Goal: Task Accomplishment & Management: Manage account settings

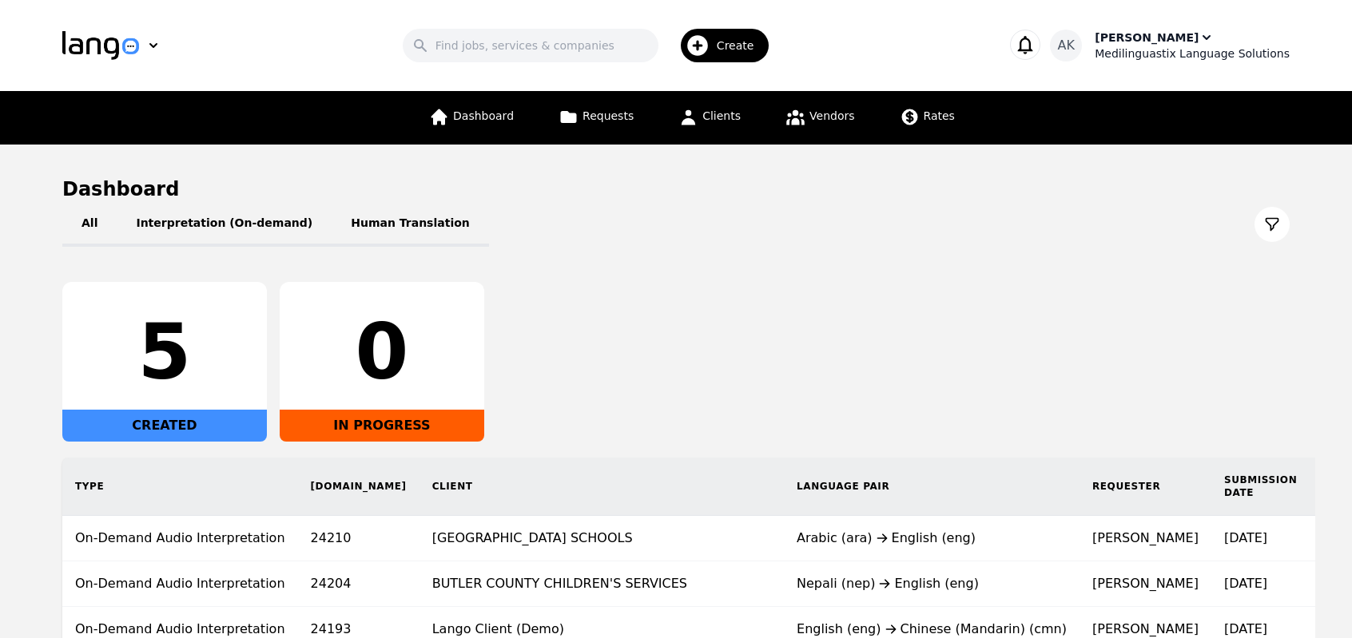
click at [1154, 38] on div "Ameet Kumar" at bounding box center [1146, 38] width 104 height 16
click at [1150, 46] on div "Medilinguastix Language Solutions" at bounding box center [1191, 54] width 195 height 16
click at [1158, 46] on div "Medilinguastix Language Solutions" at bounding box center [1191, 54] width 195 height 16
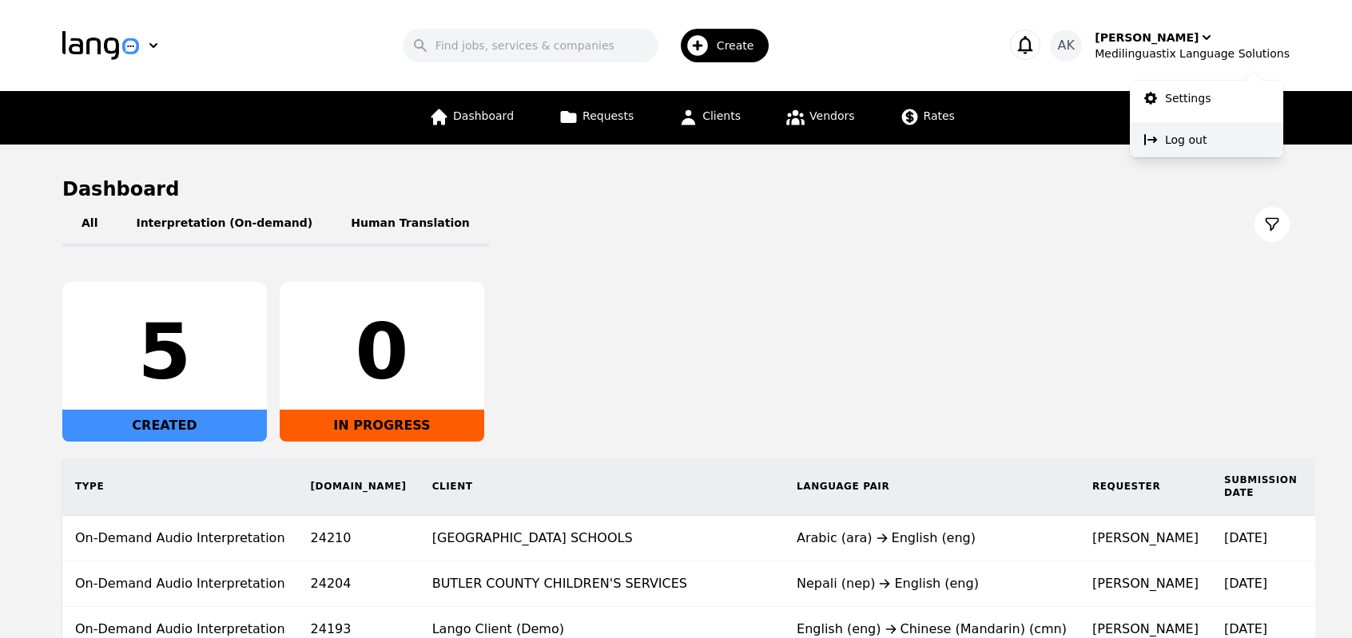
click at [1166, 141] on p "Log out" at bounding box center [1186, 140] width 42 height 16
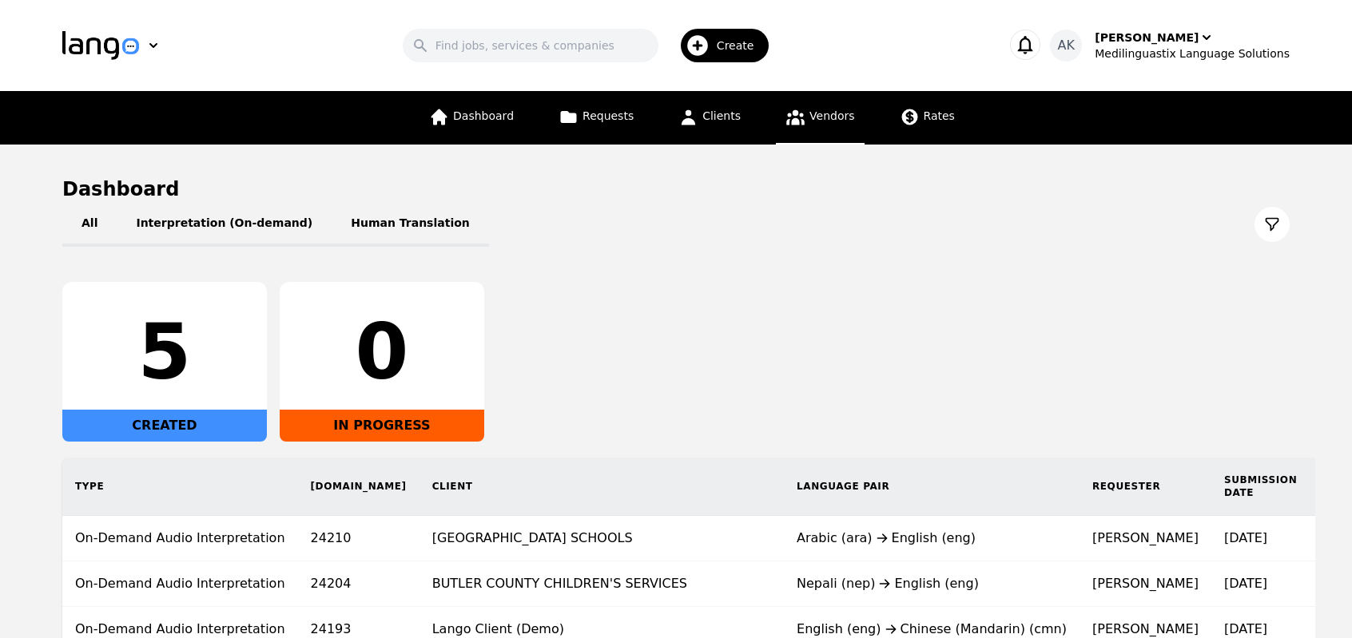
click at [802, 129] on link "Vendors" at bounding box center [820, 118] width 88 height 54
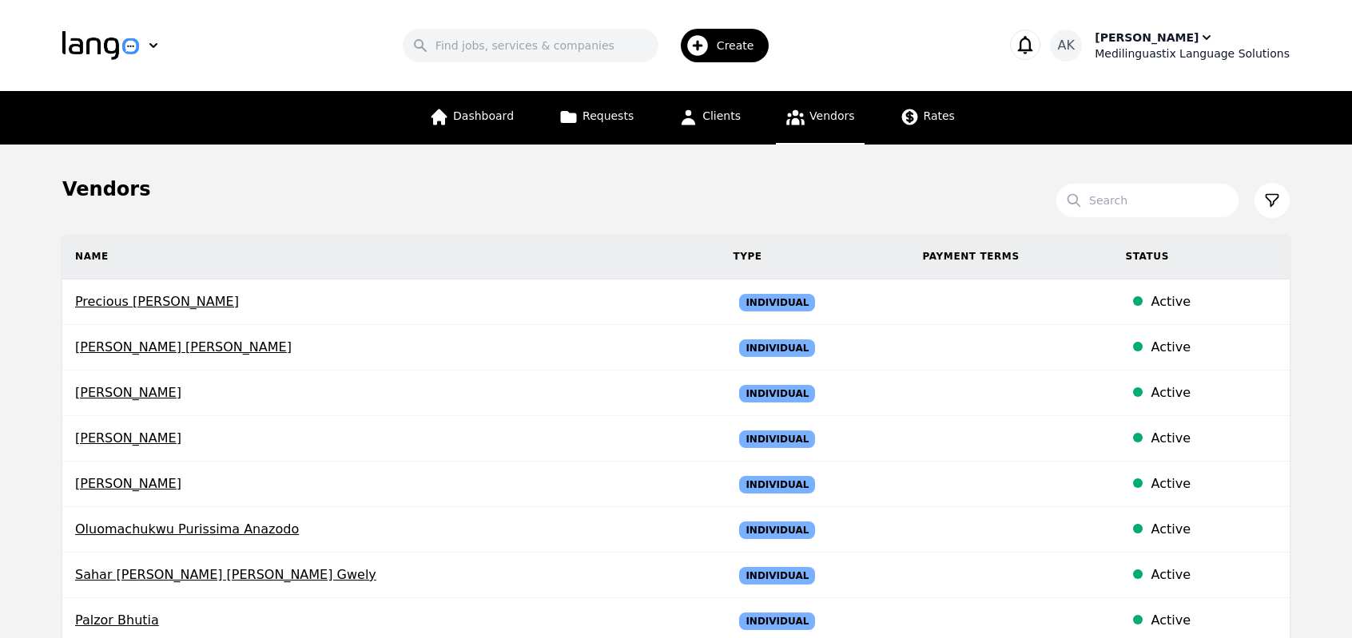
click at [1174, 46] on div "Medilinguastix Language Solutions" at bounding box center [1191, 54] width 195 height 16
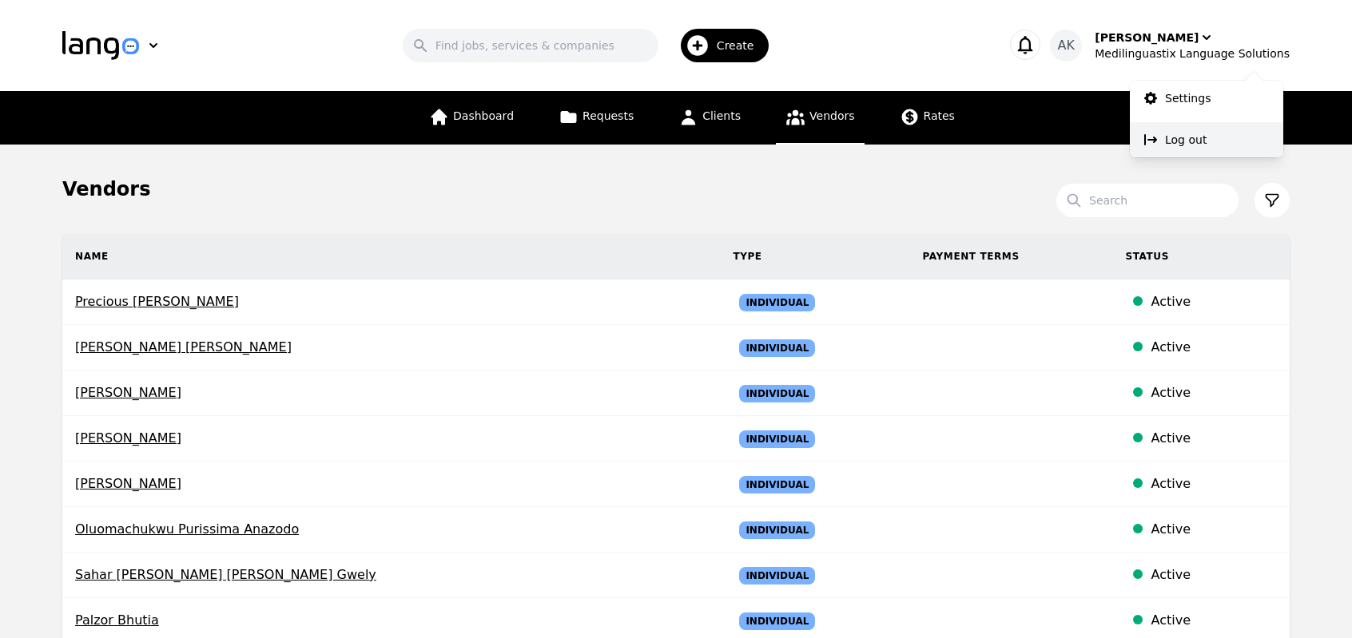
click at [1170, 136] on p "Log out" at bounding box center [1186, 140] width 42 height 16
